Goal: Information Seeking & Learning: Find specific page/section

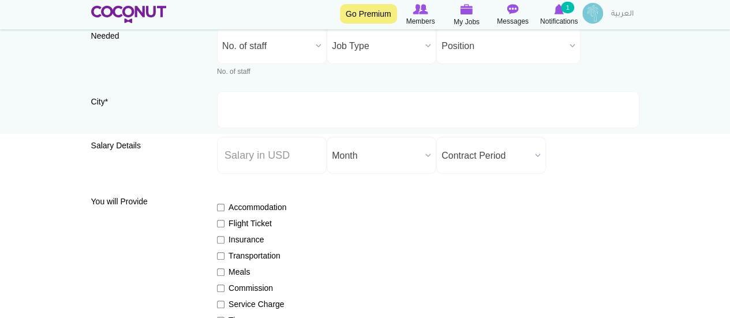
scroll to position [115, 0]
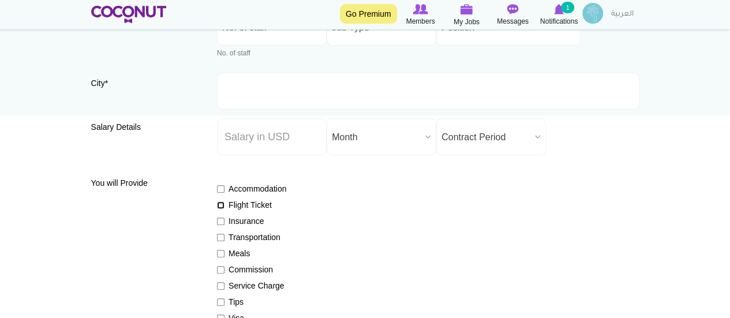
click at [220, 204] on input "Flight Ticket" at bounding box center [220, 204] width 7 height 7
checkbox input "true"
click at [220, 223] on input "Insurance" at bounding box center [220, 220] width 7 height 7
checkbox input "true"
click at [220, 253] on input "Meals" at bounding box center [220, 253] width 7 height 7
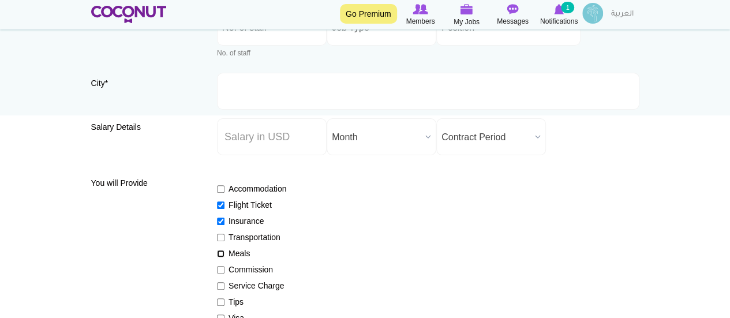
checkbox input "true"
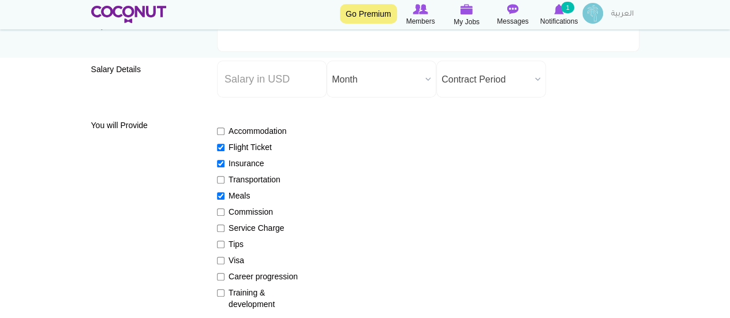
click at [225, 259] on label "Visa" at bounding box center [259, 260] width 84 height 12
click at [224, 259] on input "Visa" at bounding box center [220, 260] width 7 height 7
checkbox input "true"
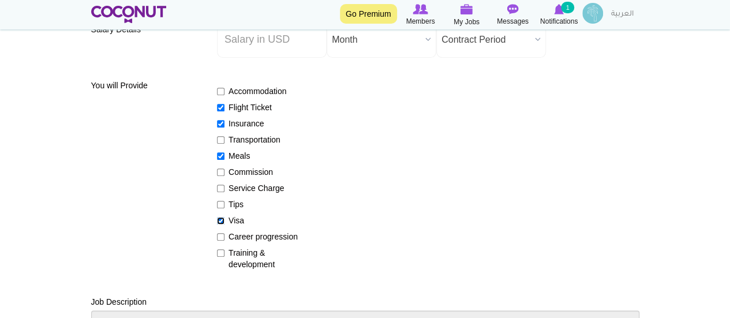
scroll to position [231, 0]
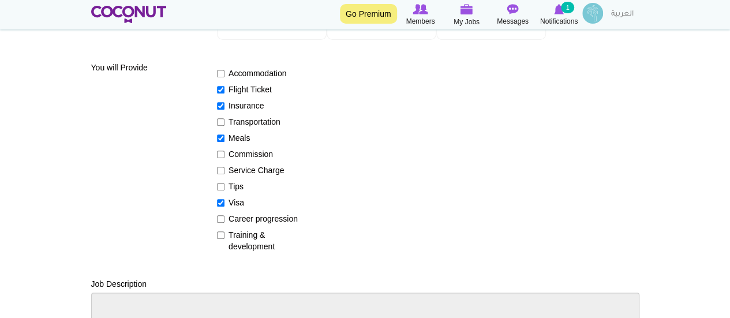
click at [219, 239] on label "Training & development" at bounding box center [259, 240] width 84 height 23
click at [219, 239] on input "Training & development" at bounding box center [220, 234] width 7 height 7
checkbox input "true"
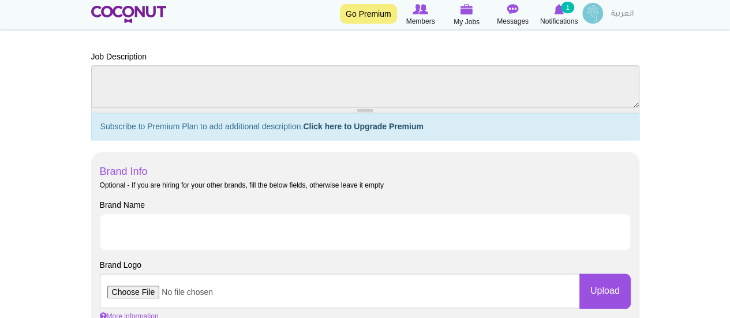
scroll to position [462, 0]
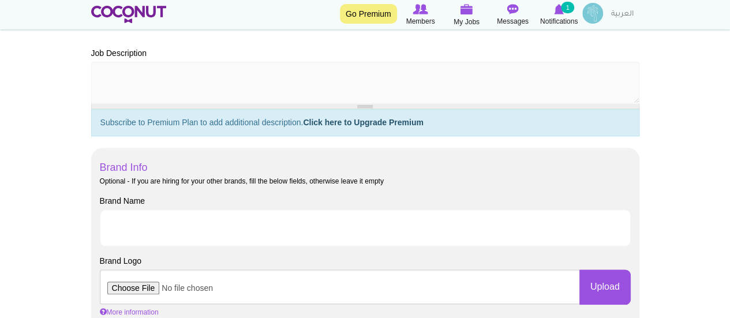
click at [367, 108] on div at bounding box center [365, 106] width 548 height 5
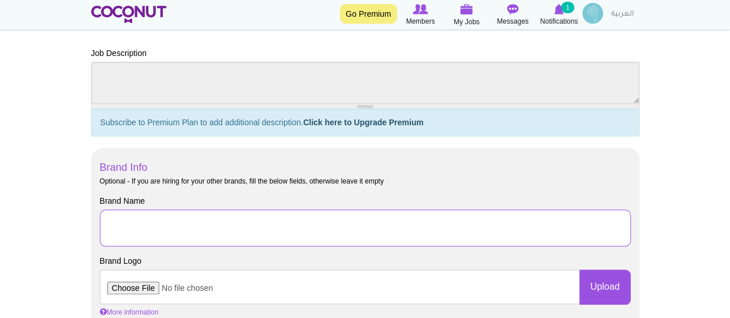
click at [181, 217] on input "Brand Name" at bounding box center [365, 227] width 531 height 37
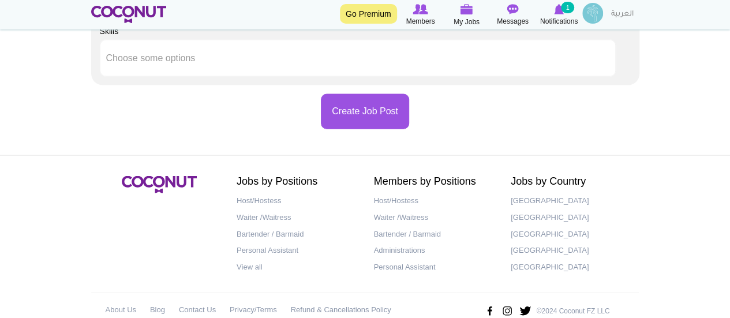
scroll to position [1269, 0]
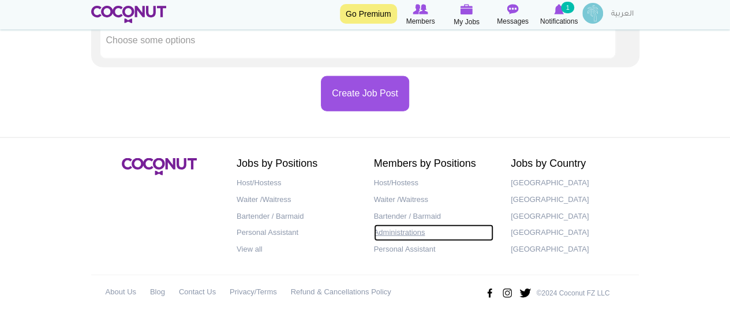
click at [400, 231] on link "Administrations" at bounding box center [434, 232] width 120 height 17
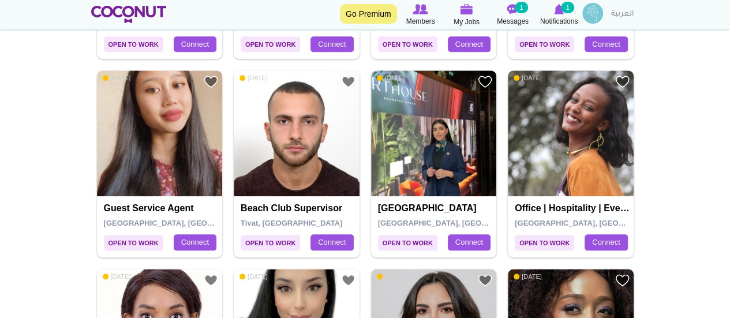
scroll to position [519, 0]
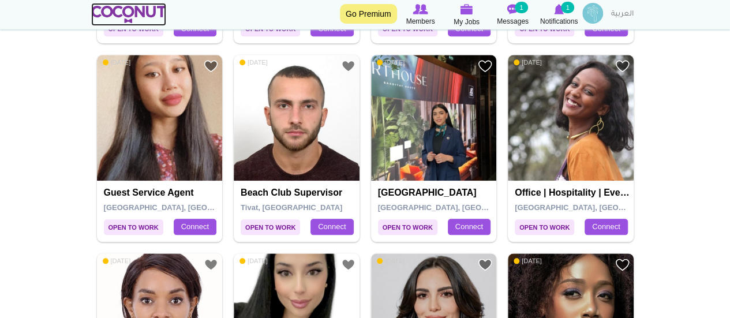
click at [150, 14] on img at bounding box center [129, 14] width 76 height 17
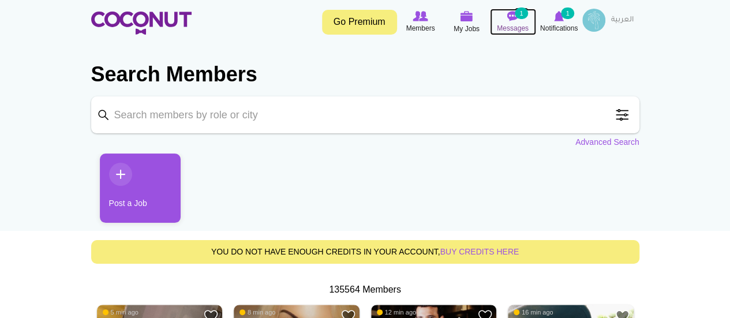
click at [508, 14] on img at bounding box center [513, 16] width 12 height 10
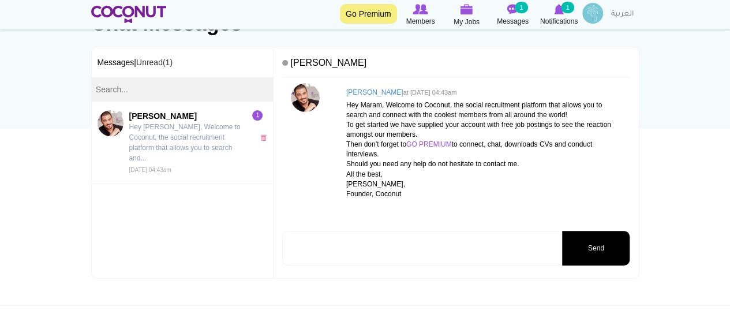
scroll to position [173, 0]
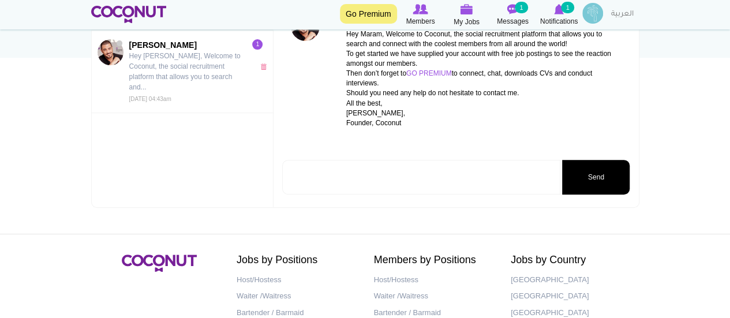
click at [460, 177] on textarea at bounding box center [421, 177] width 278 height 35
type textarea "Hi Assad,"
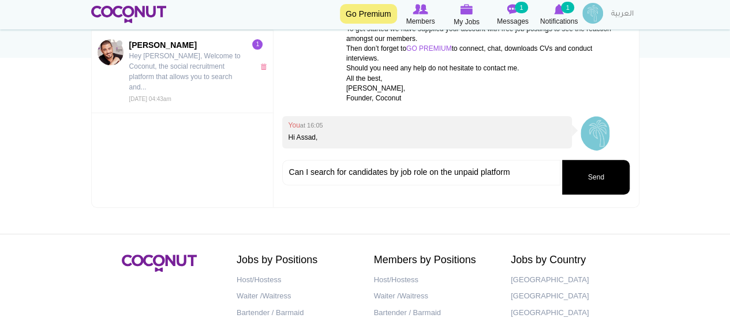
type textarea "Can I search for candidates by job role on the unpaid platform?"
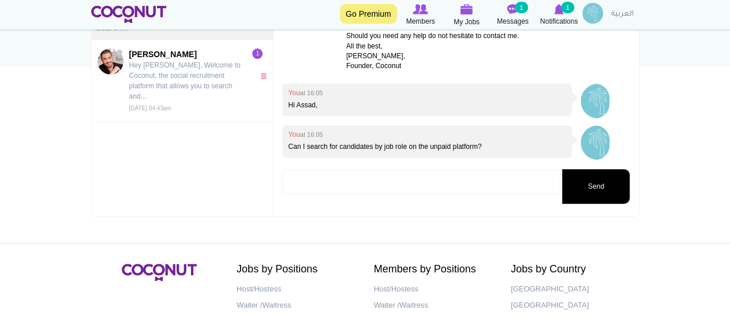
scroll to position [231, 0]
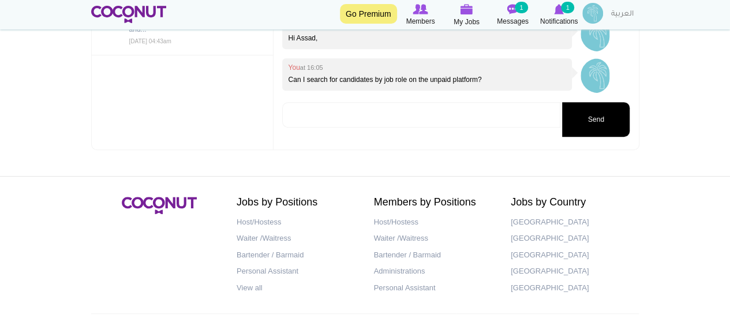
click at [590, 119] on button "Send" at bounding box center [595, 119] width 67 height 35
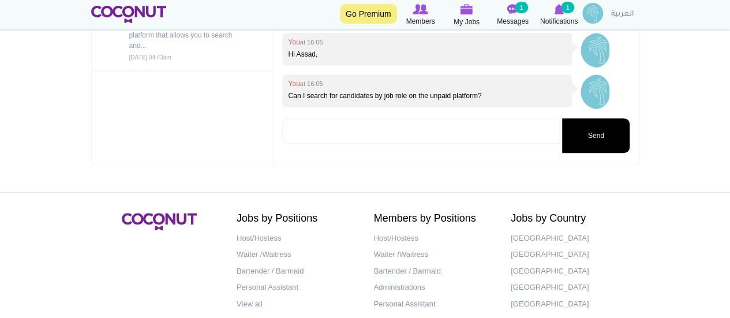
scroll to position [273, 0]
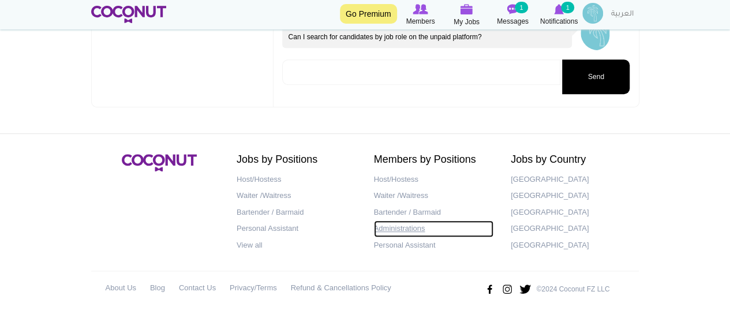
click at [418, 231] on link "Administrations" at bounding box center [434, 228] width 120 height 17
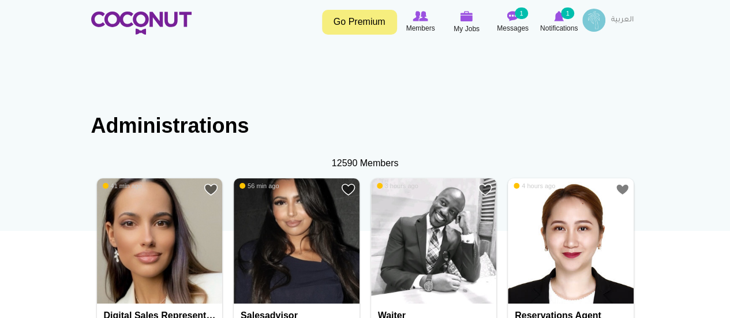
click at [352, 160] on div "12590 Members" at bounding box center [365, 163] width 548 height 13
click at [213, 132] on h1 "Administrations" at bounding box center [365, 125] width 548 height 23
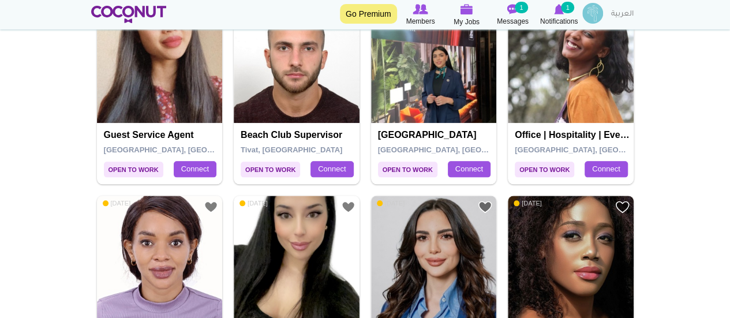
scroll to position [692, 0]
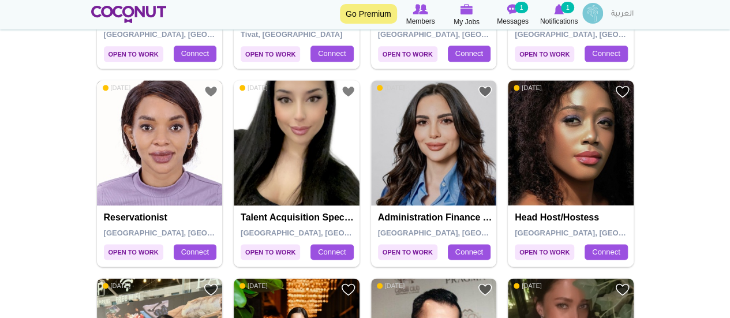
click at [179, 181] on img at bounding box center [160, 143] width 126 height 126
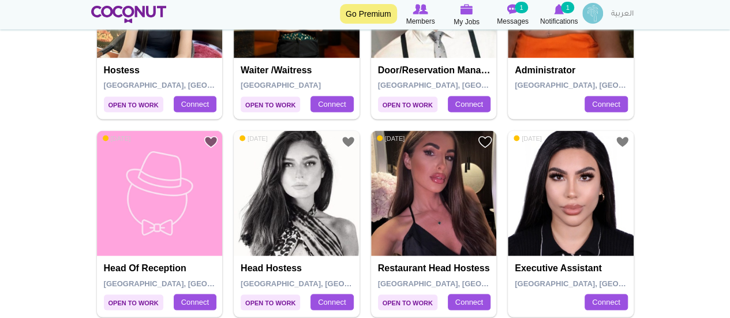
scroll to position [1096, 0]
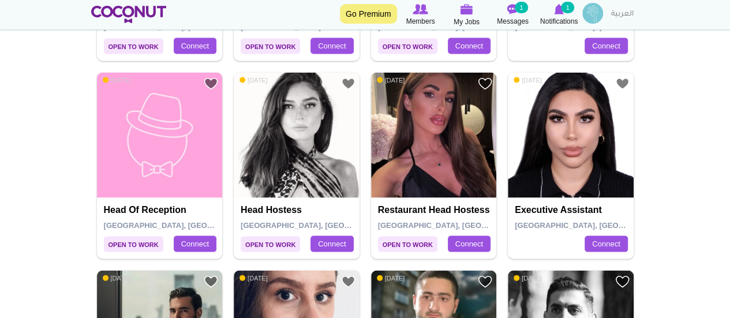
click at [379, 16] on link "Go Premium" at bounding box center [368, 14] width 57 height 20
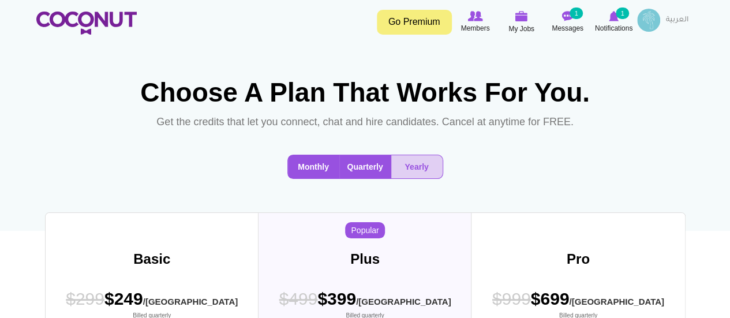
click at [322, 178] on button "Monthly" at bounding box center [313, 166] width 51 height 23
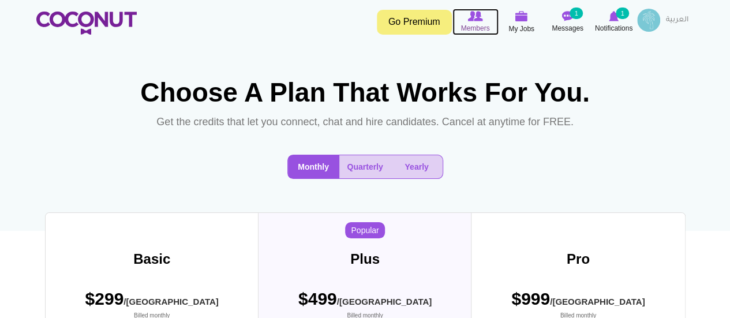
click at [473, 11] on img at bounding box center [474, 16] width 15 height 10
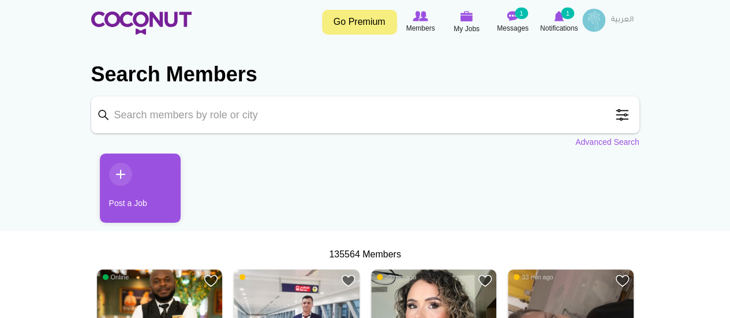
click at [623, 118] on span at bounding box center [621, 114] width 23 height 23
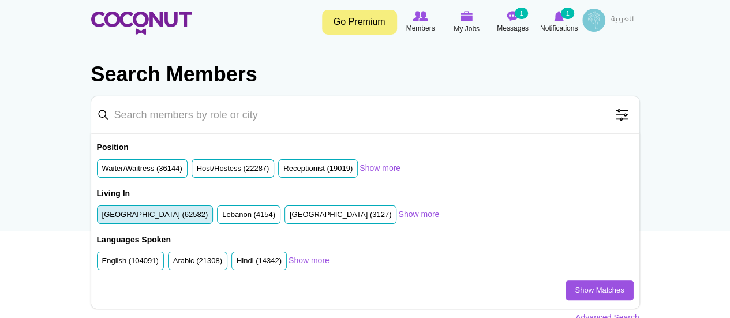
click at [171, 219] on label "[GEOGRAPHIC_DATA] (62582)" at bounding box center [155, 214] width 106 height 11
click at [102, 217] on input "[GEOGRAPHIC_DATA] (62582)" at bounding box center [102, 217] width 0 height 0
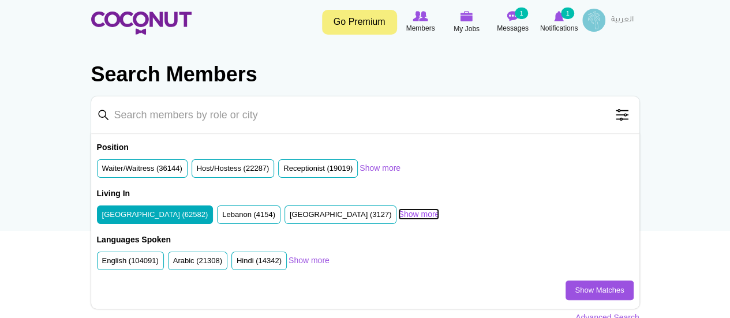
click at [398, 214] on link "Show more" at bounding box center [418, 214] width 41 height 12
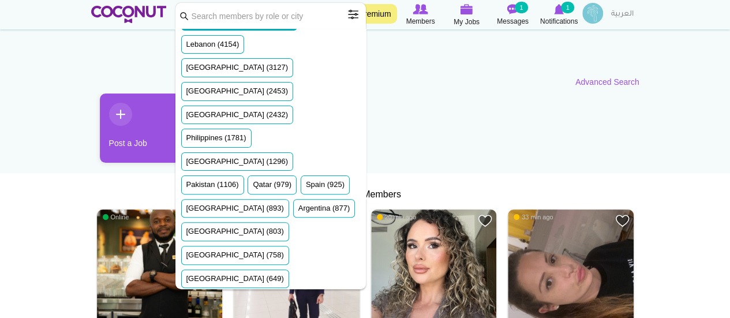
scroll to position [65, 0]
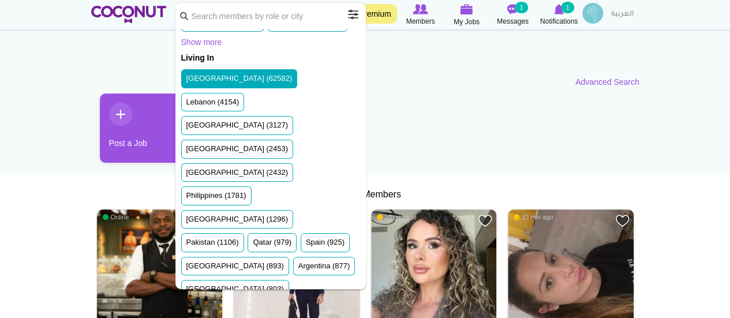
click at [528, 93] on ul "Post a Job" at bounding box center [365, 132] width 548 height 78
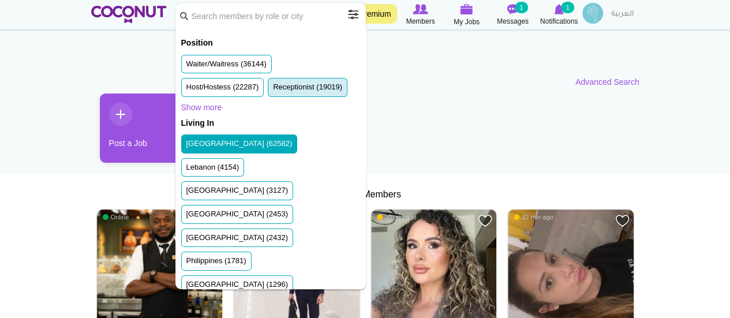
click at [324, 88] on label "Receptionist (19019)" at bounding box center [307, 87] width 69 height 11
click at [273, 89] on input "Receptionist (19019)" at bounding box center [273, 89] width 0 height 0
click at [185, 18] on input "Keyword" at bounding box center [270, 16] width 190 height 26
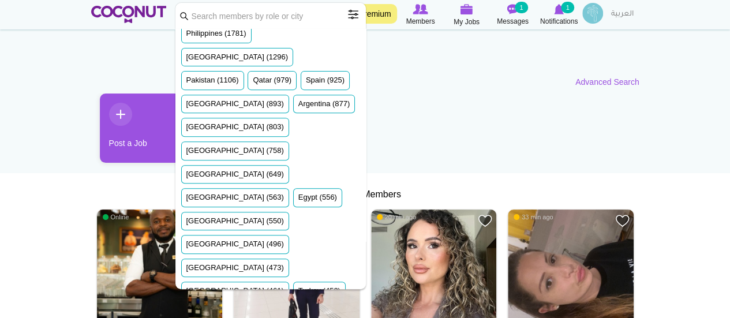
scroll to position [290, 0]
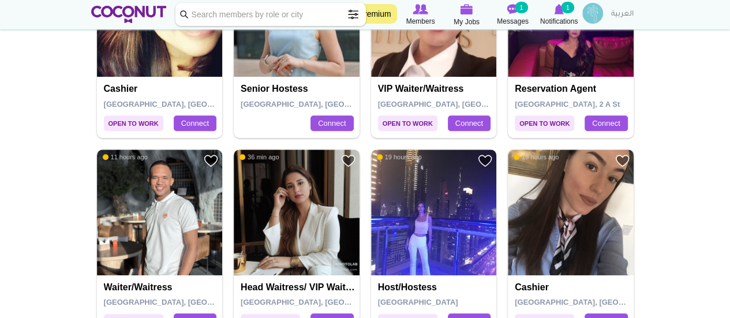
scroll to position [404, 0]
